Goal: Task Accomplishment & Management: Manage account settings

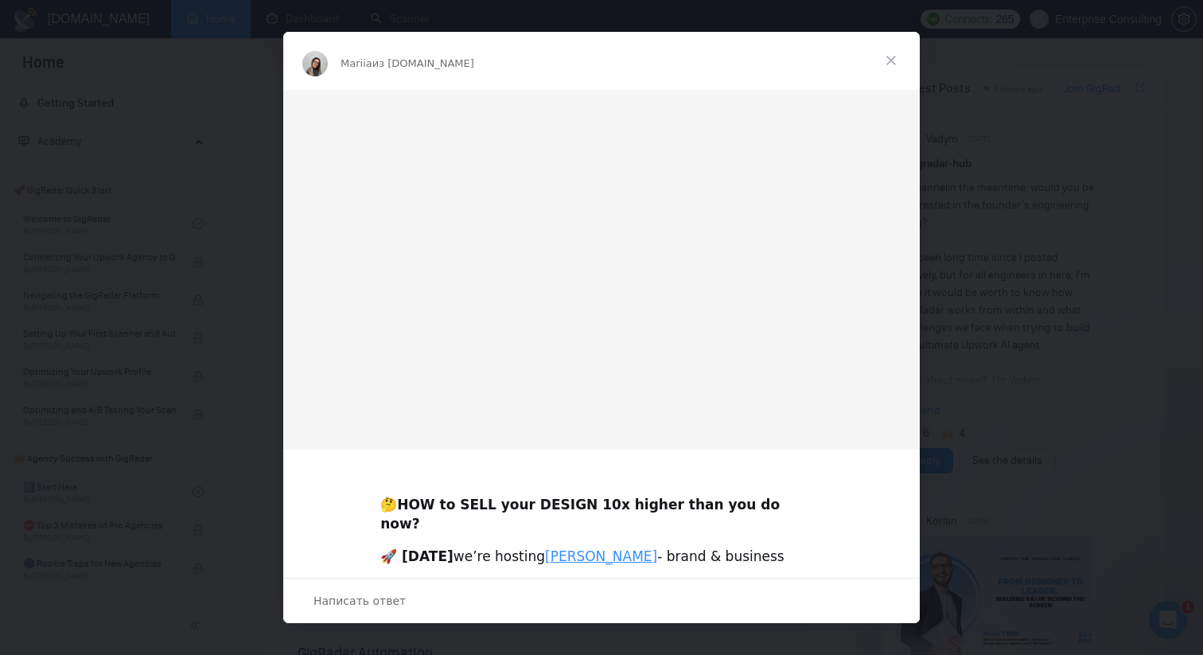
click at [895, 64] on span "Закрыть" at bounding box center [891, 60] width 57 height 57
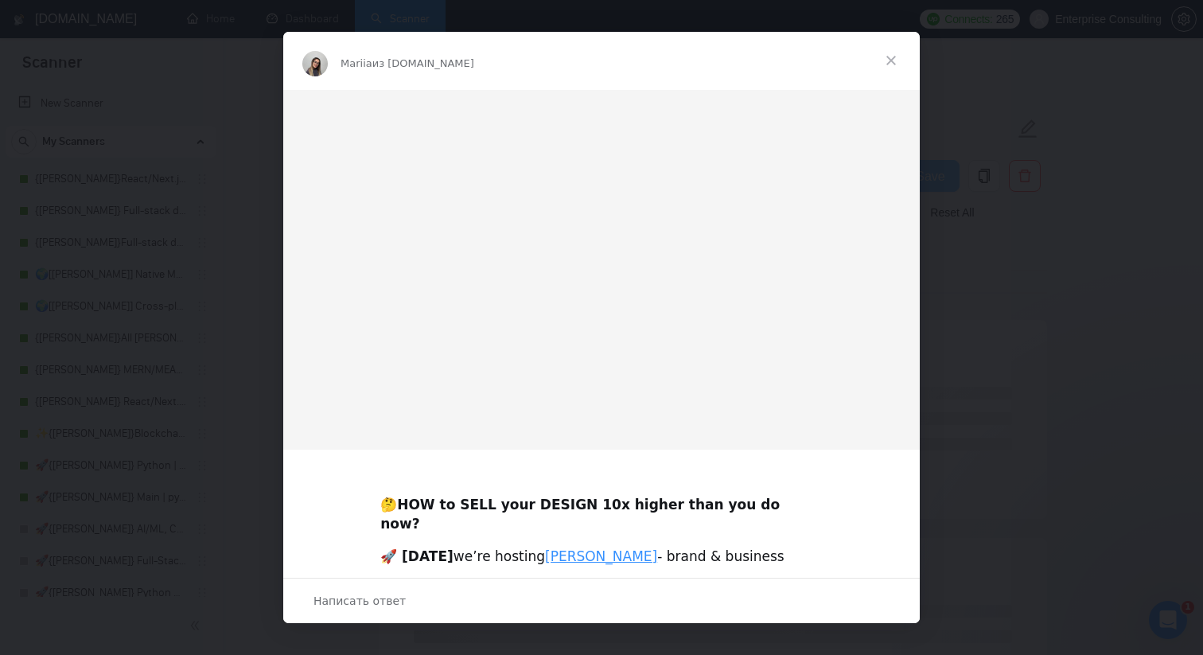
click at [898, 60] on span "Закрыть" at bounding box center [891, 60] width 57 height 57
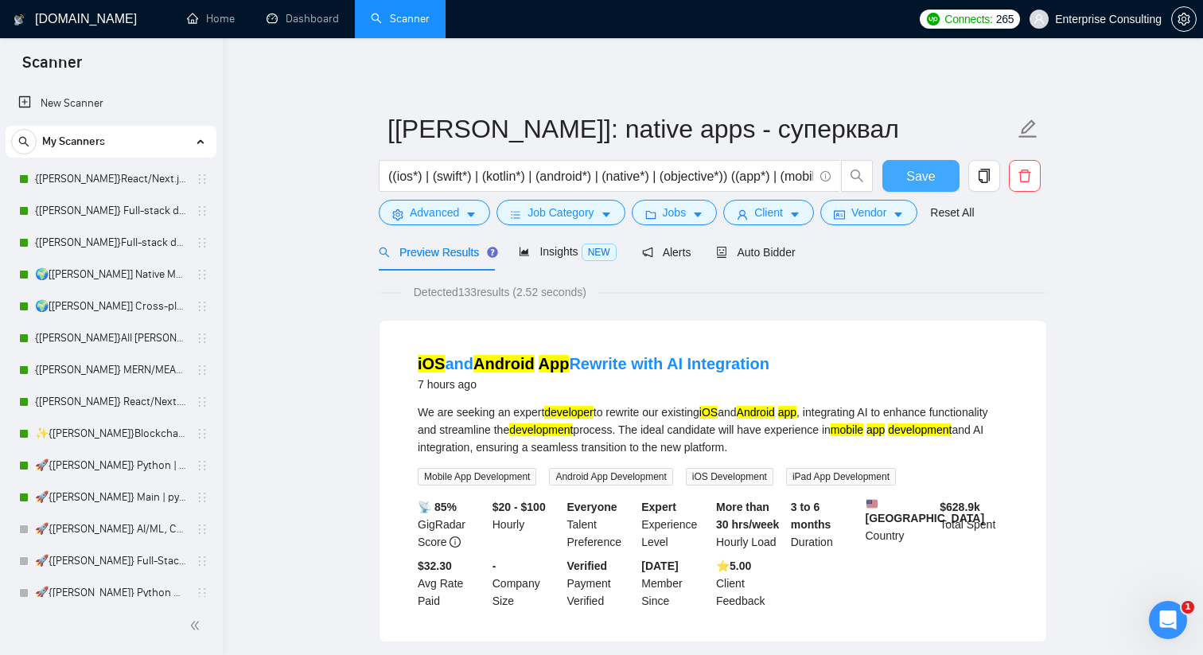
click at [911, 163] on button "Save" at bounding box center [921, 176] width 77 height 32
click at [314, 16] on link "Dashboard" at bounding box center [303, 19] width 72 height 14
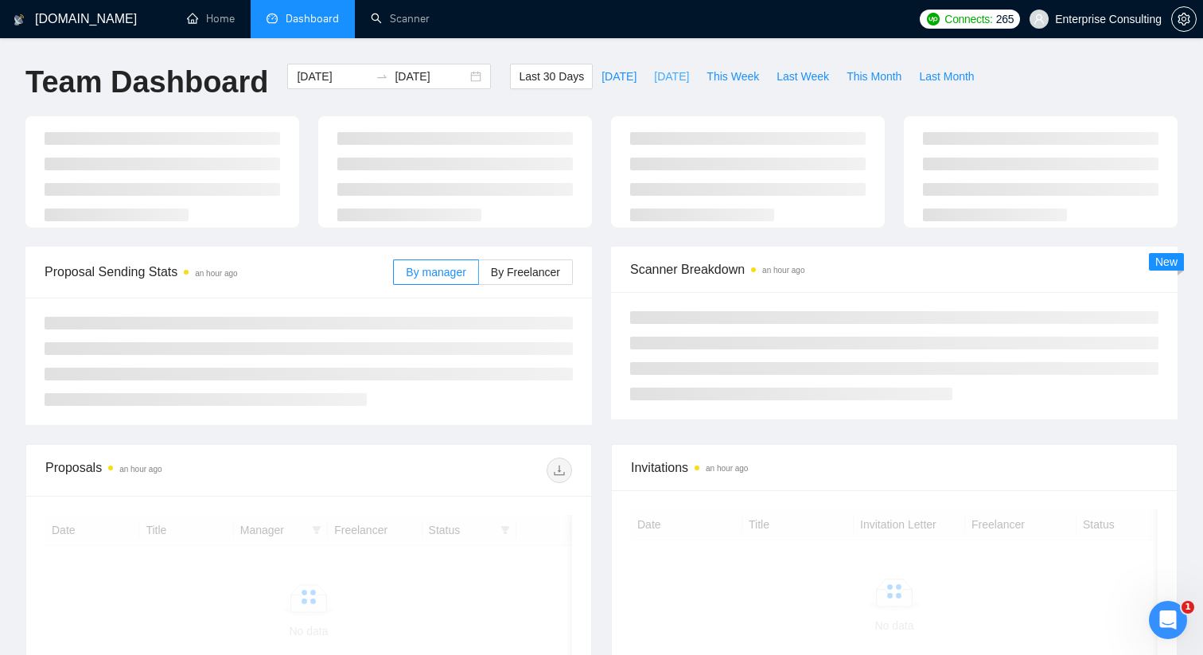
click at [672, 79] on span "[DATE]" at bounding box center [671, 77] width 35 height 18
type input "[DATE]"
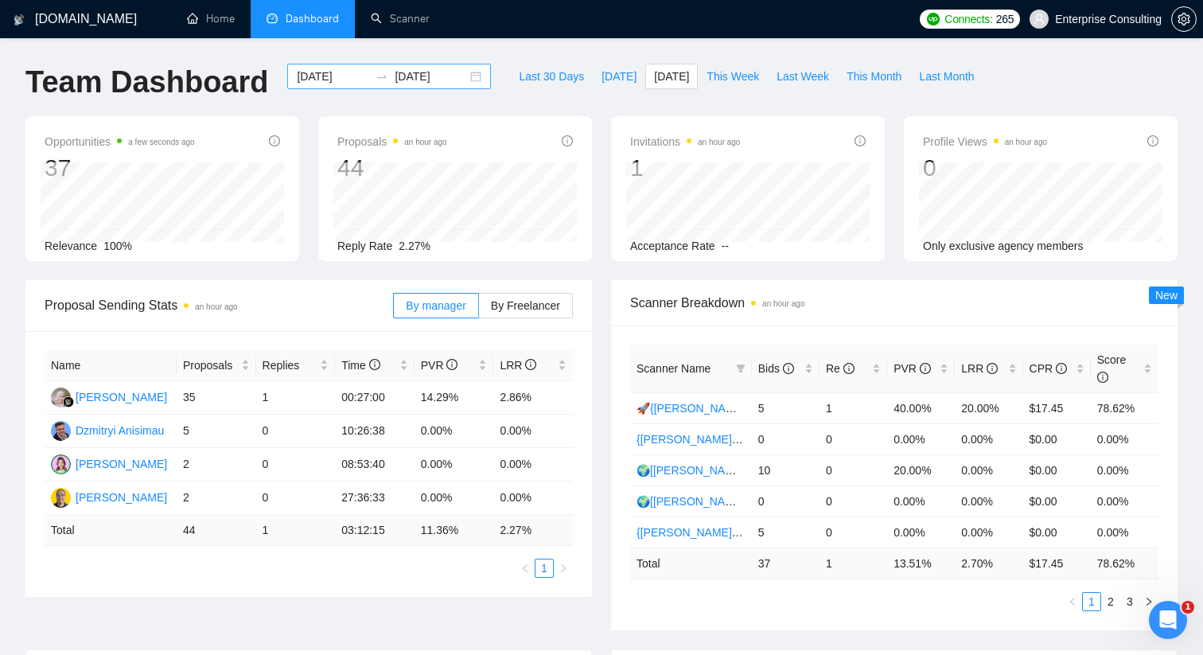
click at [460, 77] on div "[DATE] [DATE]" at bounding box center [389, 76] width 204 height 25
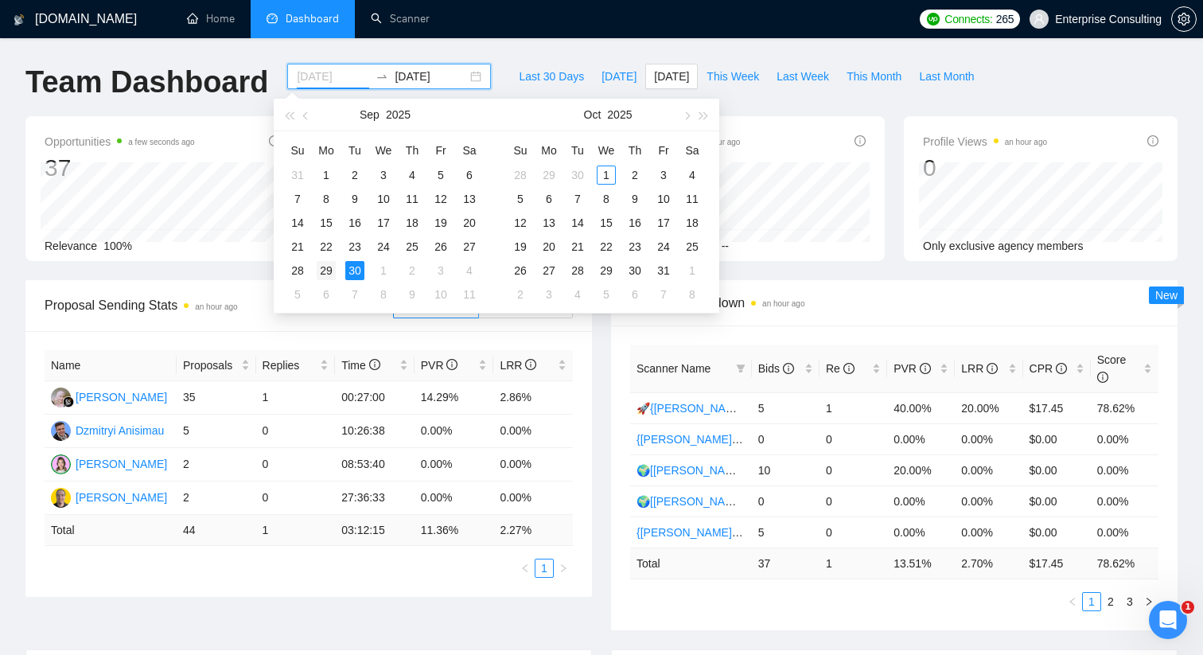
type input "[DATE]"
click at [326, 275] on div "29" at bounding box center [326, 270] width 19 height 19
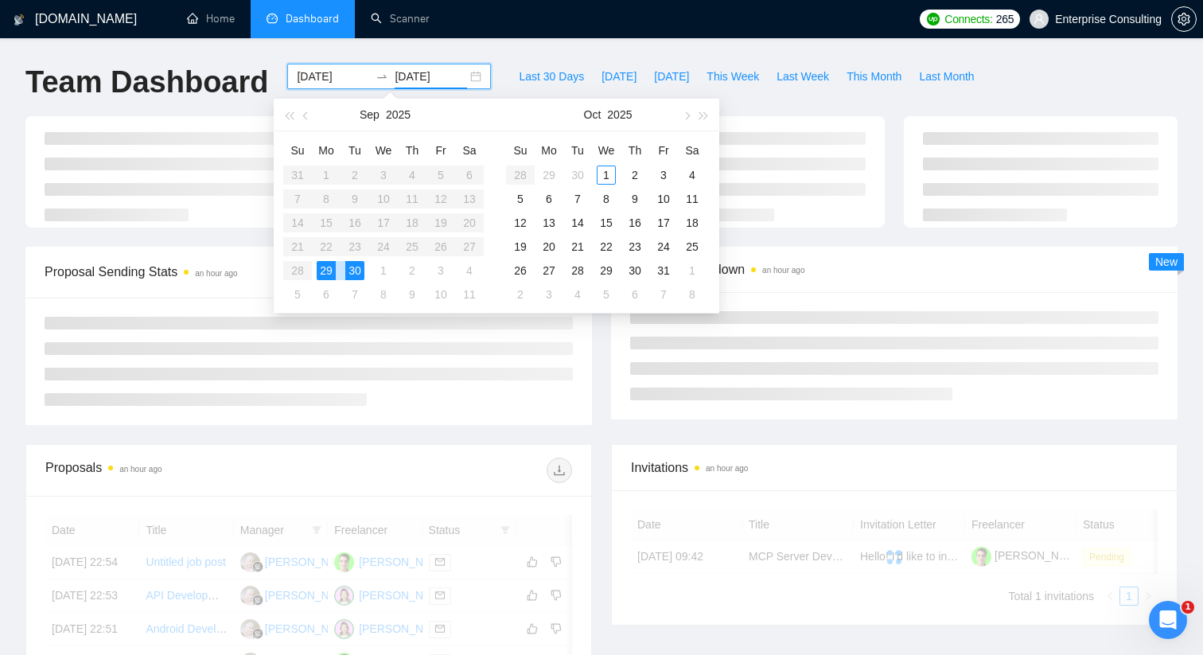
click at [326, 275] on div "29" at bounding box center [326, 270] width 19 height 19
type input "[DATE]"
